Goal: Task Accomplishment & Management: Use online tool/utility

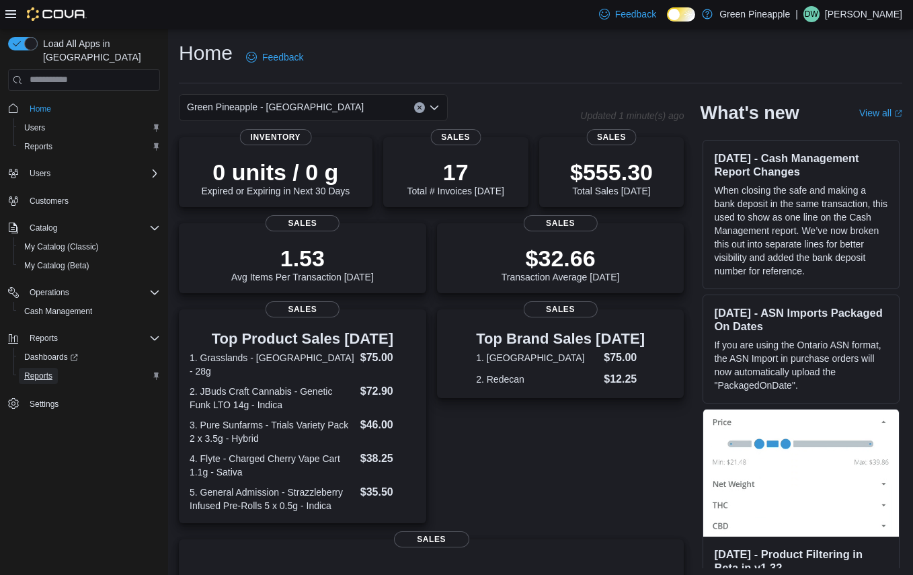
click at [38, 371] on span "Reports" at bounding box center [38, 376] width 28 height 11
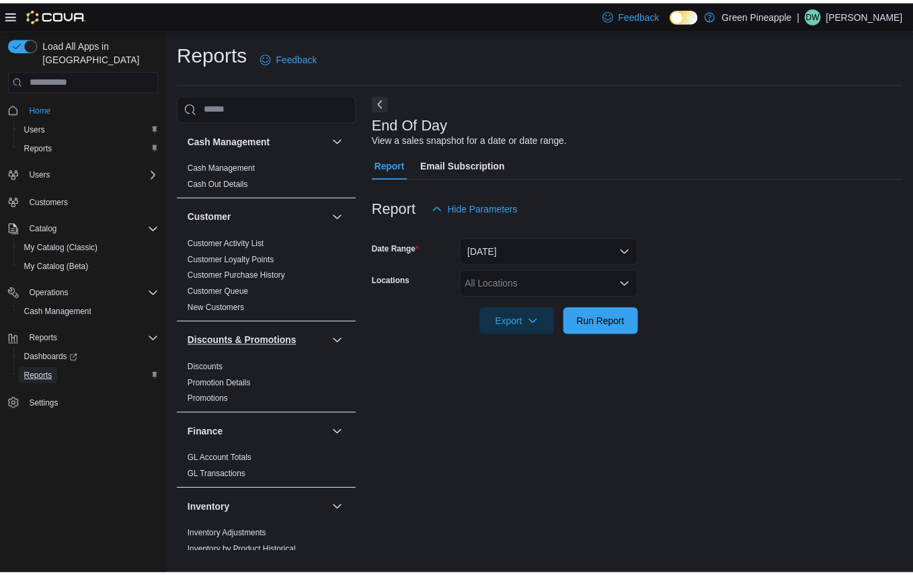
scroll to position [73, 0]
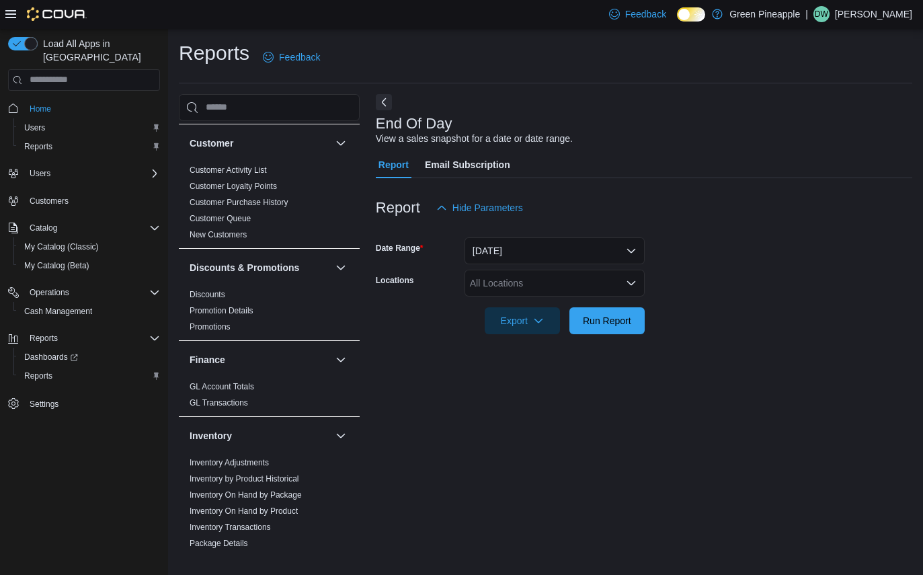
click at [558, 285] on div "All Locations" at bounding box center [555, 283] width 180 height 27
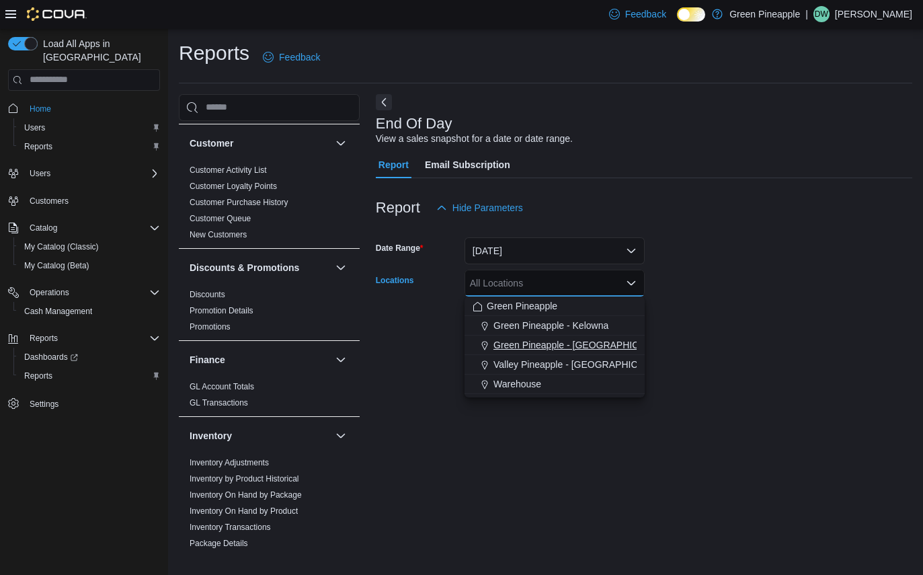
click at [569, 341] on span "Green Pineapple - Warfield" at bounding box center [582, 344] width 177 height 13
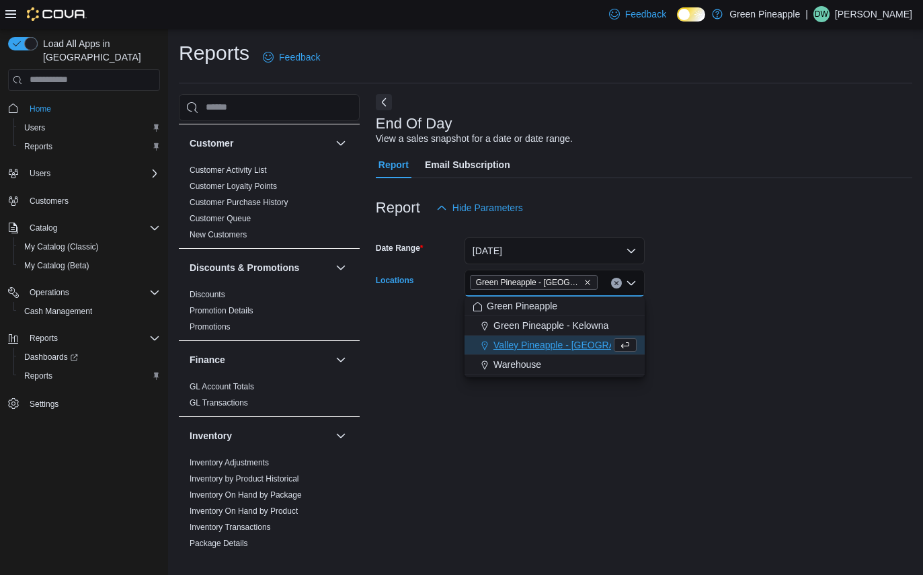
click at [737, 282] on form "Date Range Today Locations Green Pineapple - Warfield Combo box. Selected. Gree…" at bounding box center [644, 277] width 537 height 113
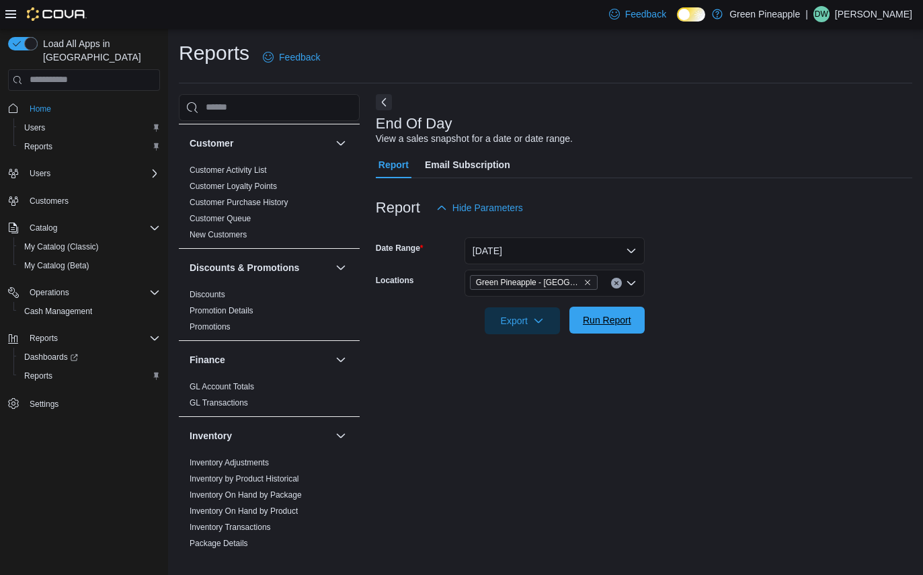
click at [621, 322] on span "Run Report" at bounding box center [607, 319] width 48 height 13
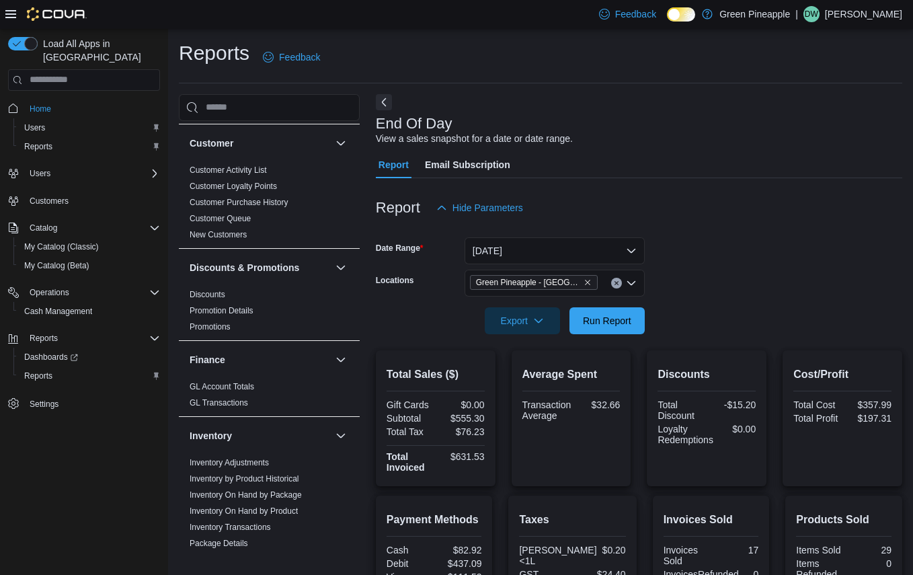
click at [595, 335] on div at bounding box center [639, 342] width 527 height 16
click at [605, 326] on span "Run Report" at bounding box center [607, 319] width 48 height 13
click at [469, 416] on div "$555.30" at bounding box center [462, 418] width 46 height 11
copy div "555.30"
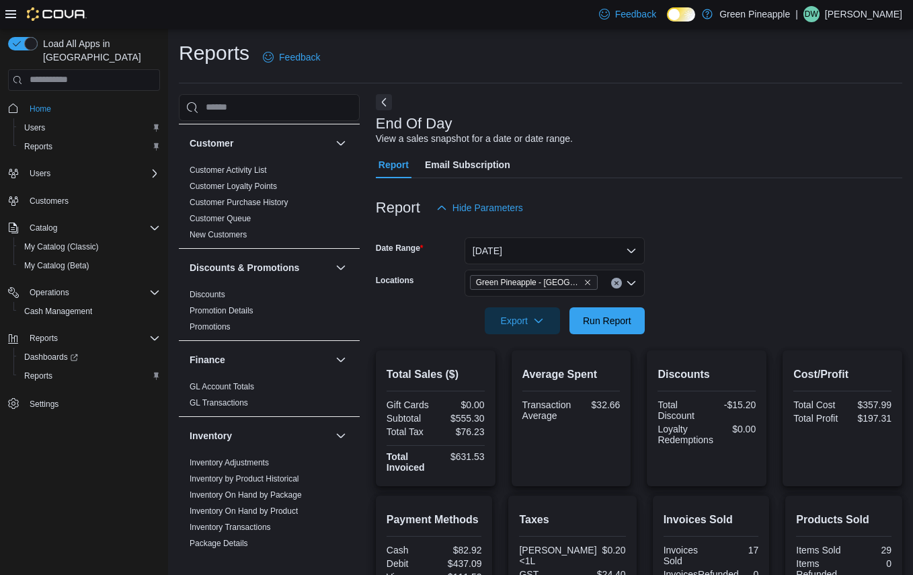
click at [874, 15] on p "Dax Wilson" at bounding box center [863, 14] width 77 height 16
click at [830, 126] on span "Sign Out" at bounding box center [816, 130] width 36 height 13
